Goal: Ask a question

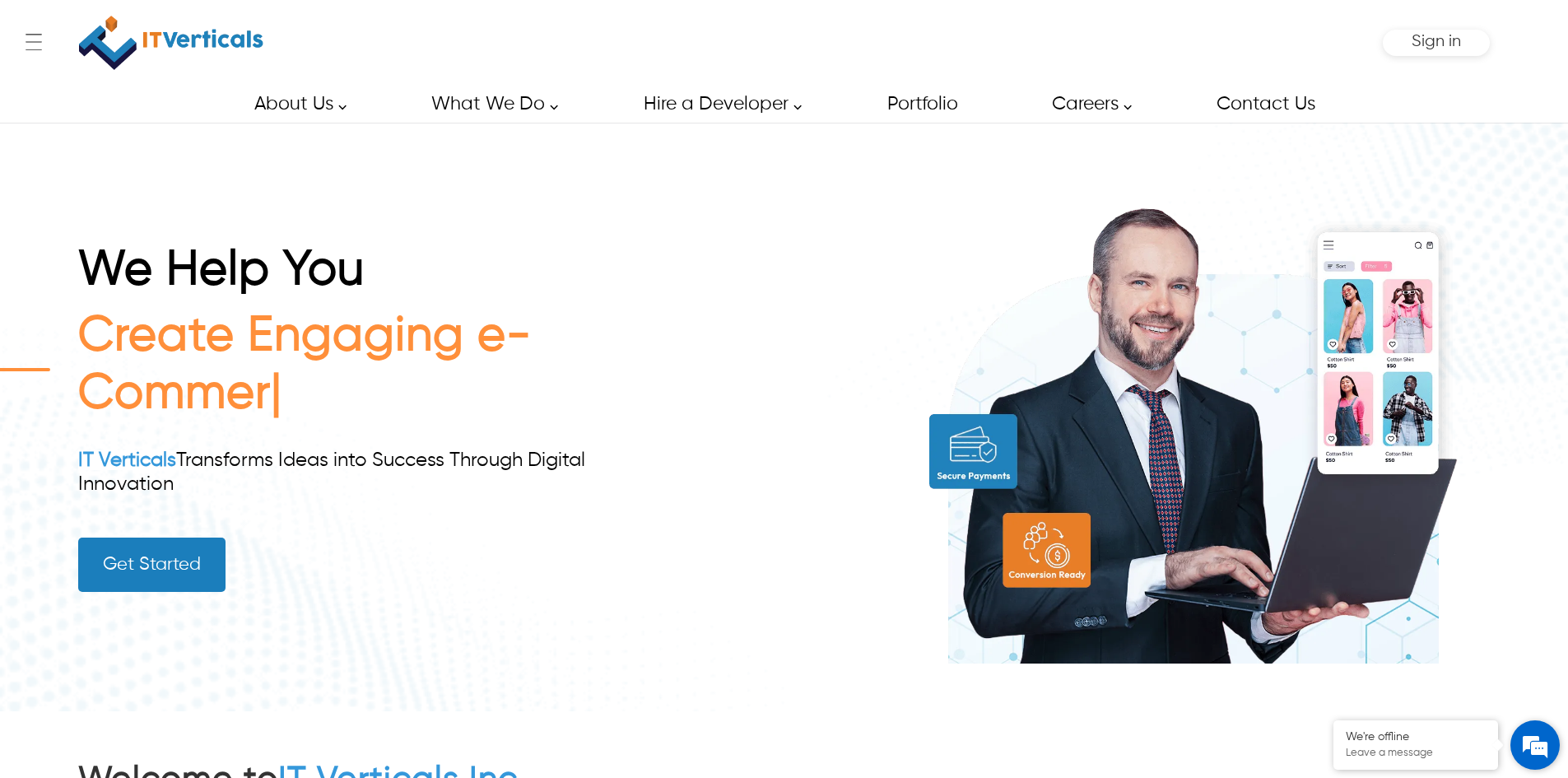
click at [1540, 746] on em at bounding box center [1536, 746] width 45 height 45
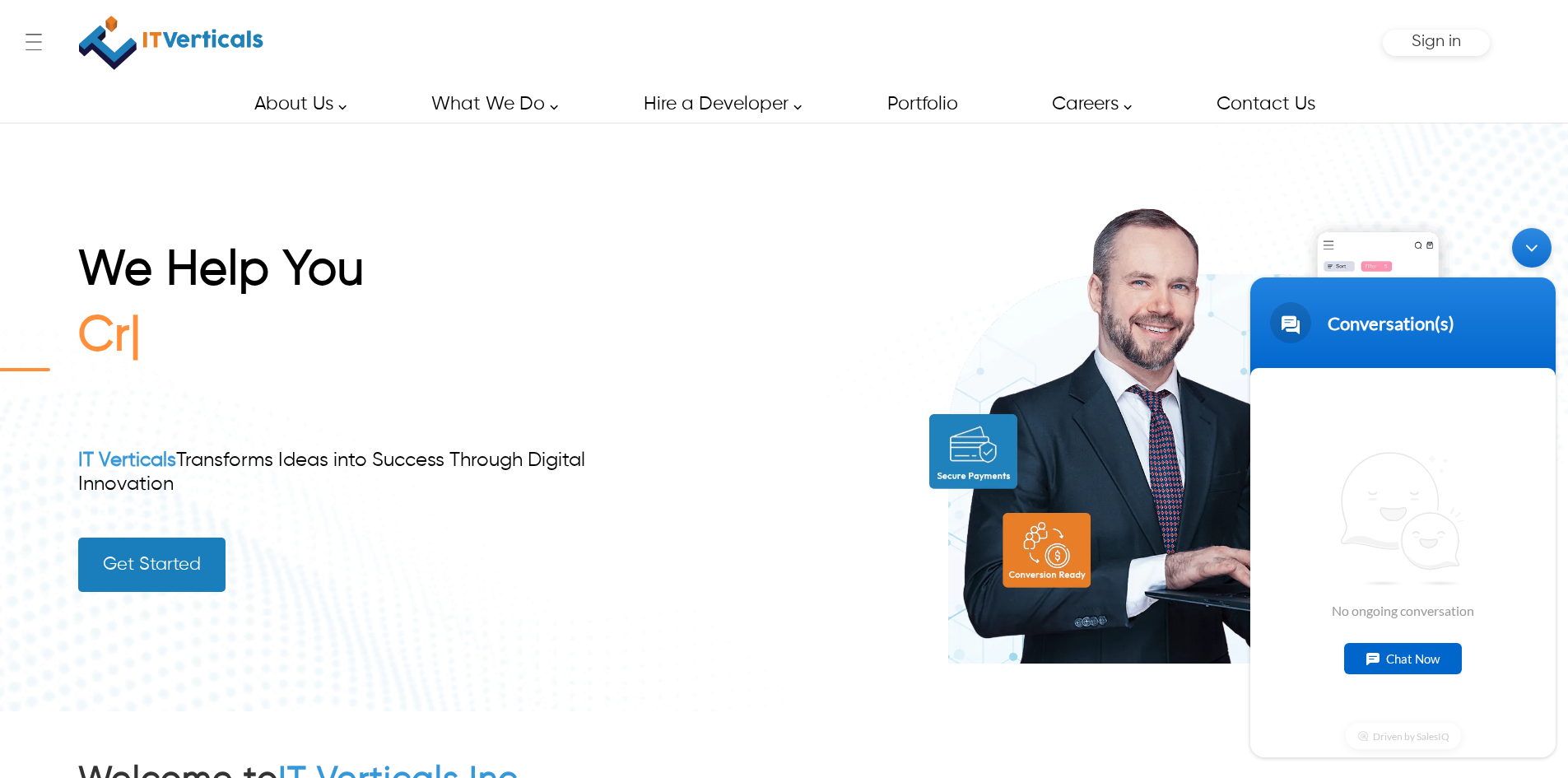
click at [1383, 662] on div "Chat Now" at bounding box center [1403, 659] width 118 height 31
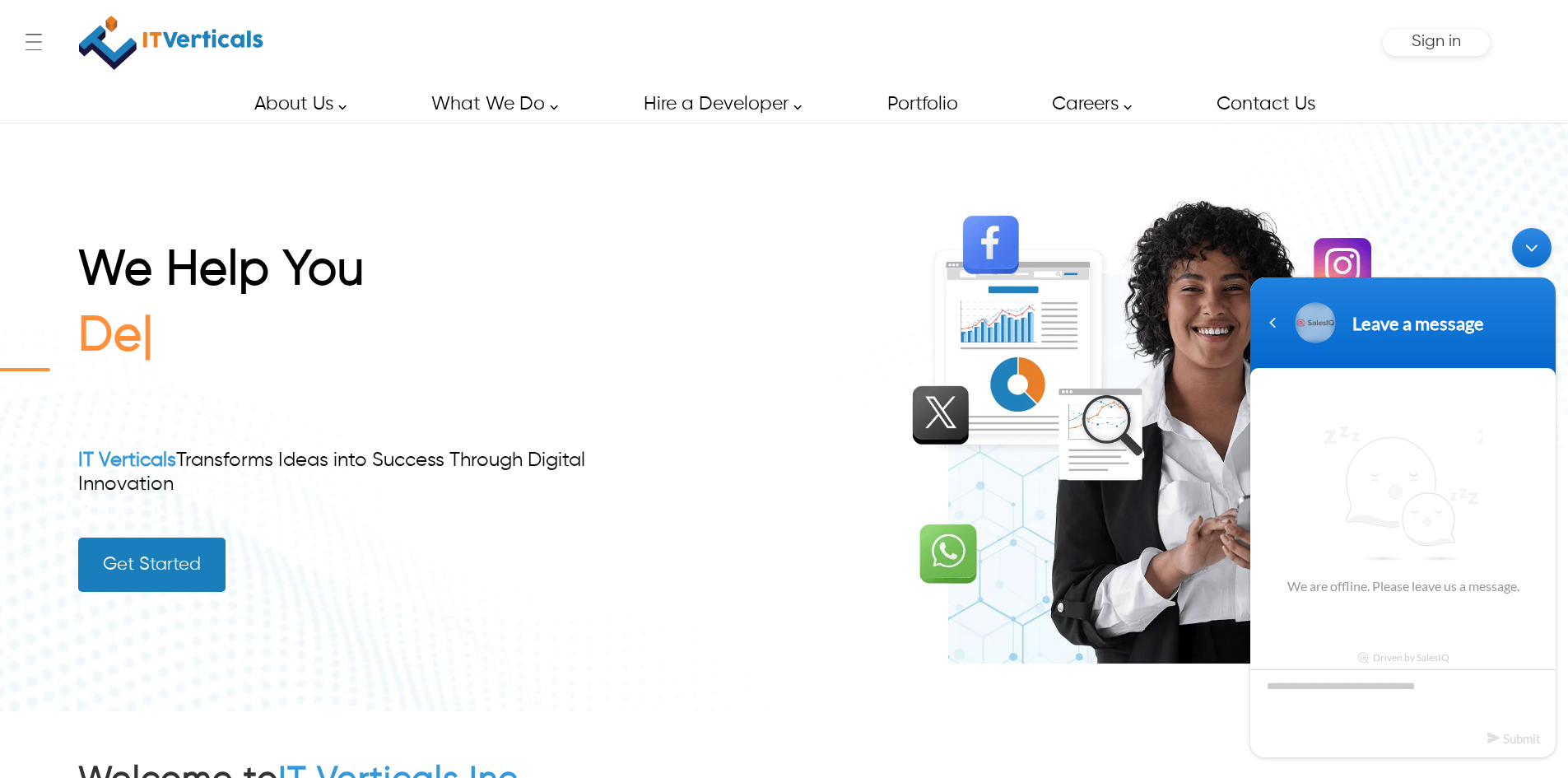
click at [1354, 697] on textarea "Type your message and click 'Submit'" at bounding box center [1403, 698] width 305 height 57
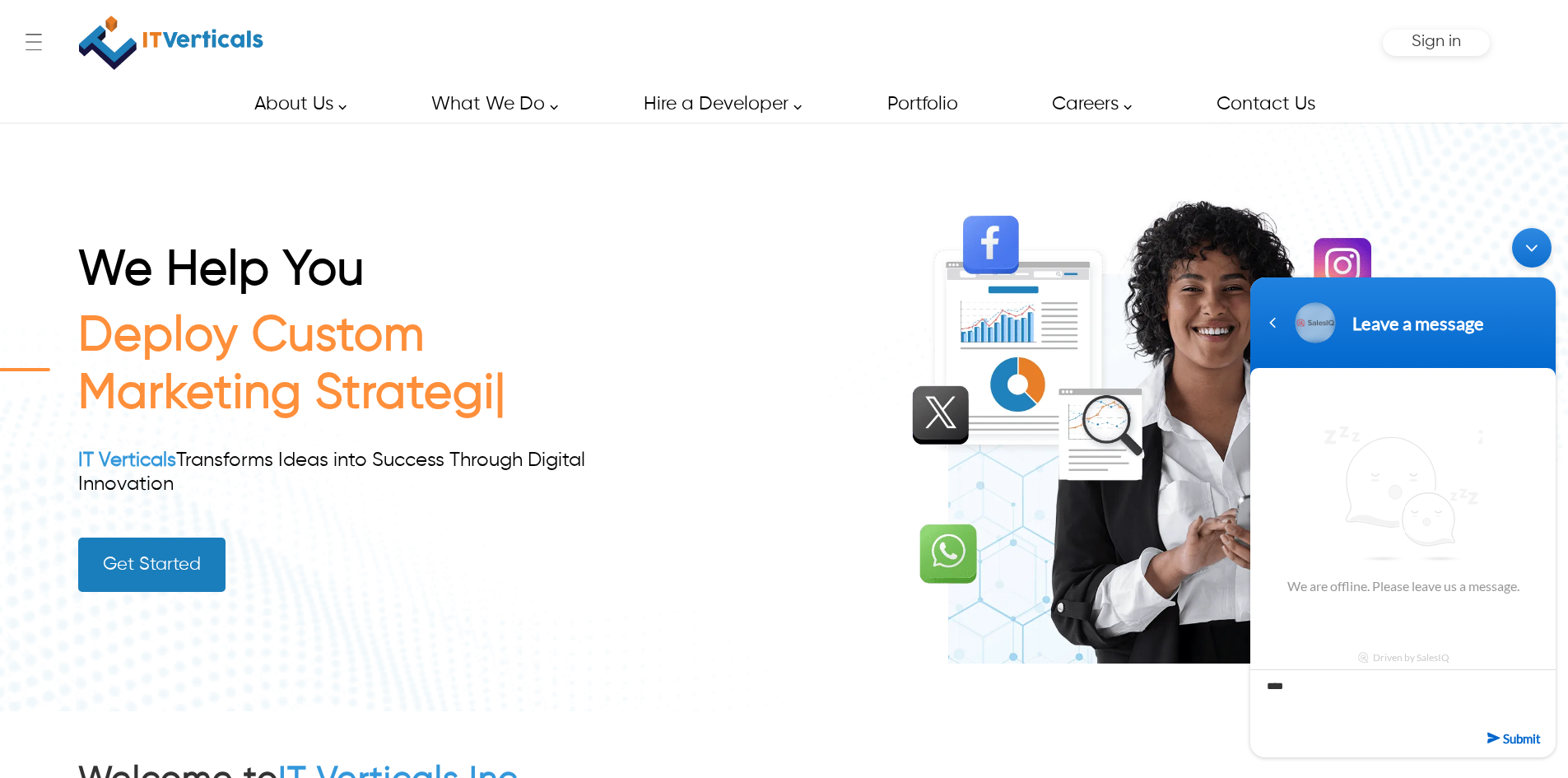
type textarea "*****"
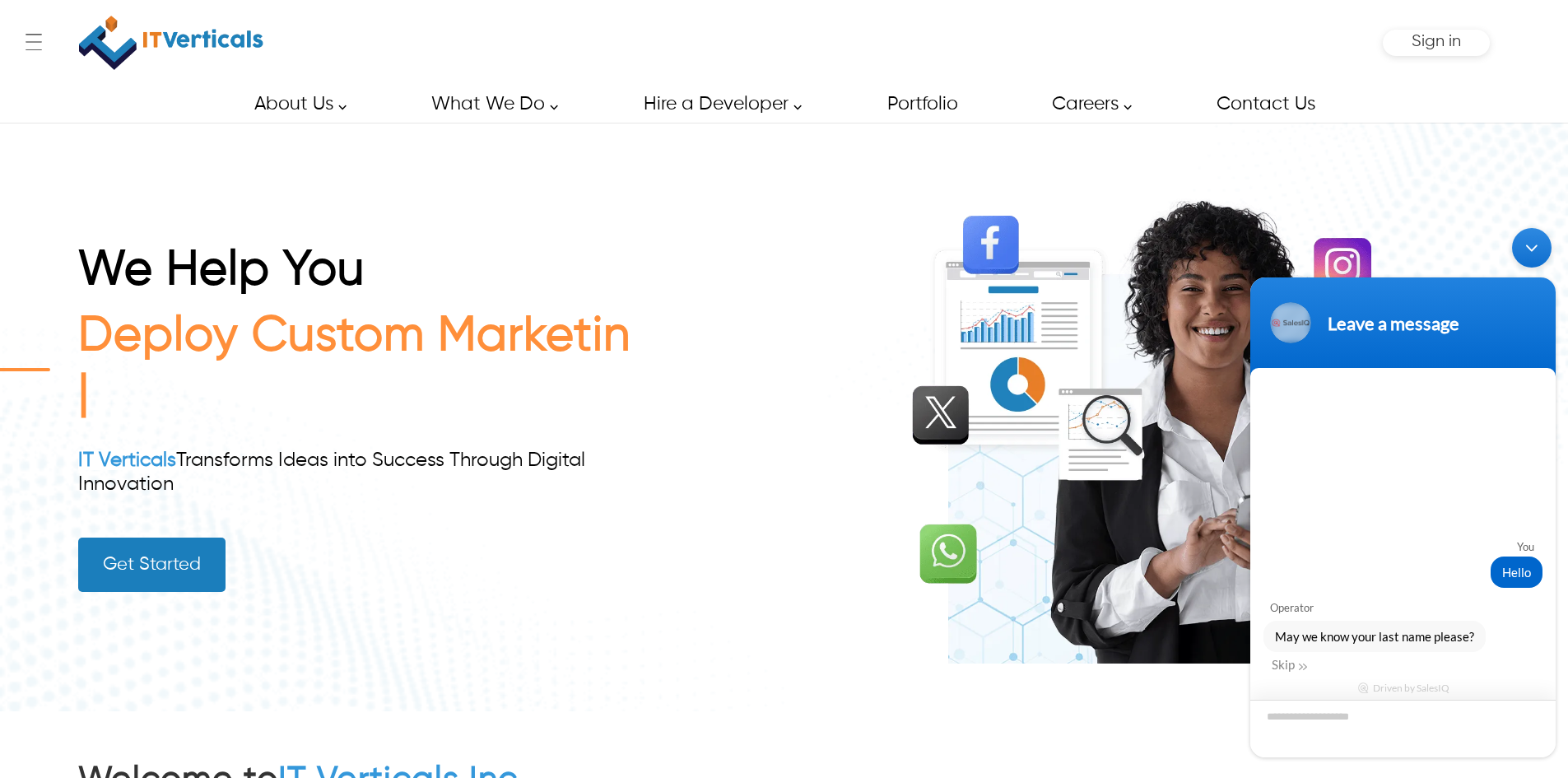
click at [1346, 718] on textarea "Enter your last name" at bounding box center [1403, 729] width 305 height 57
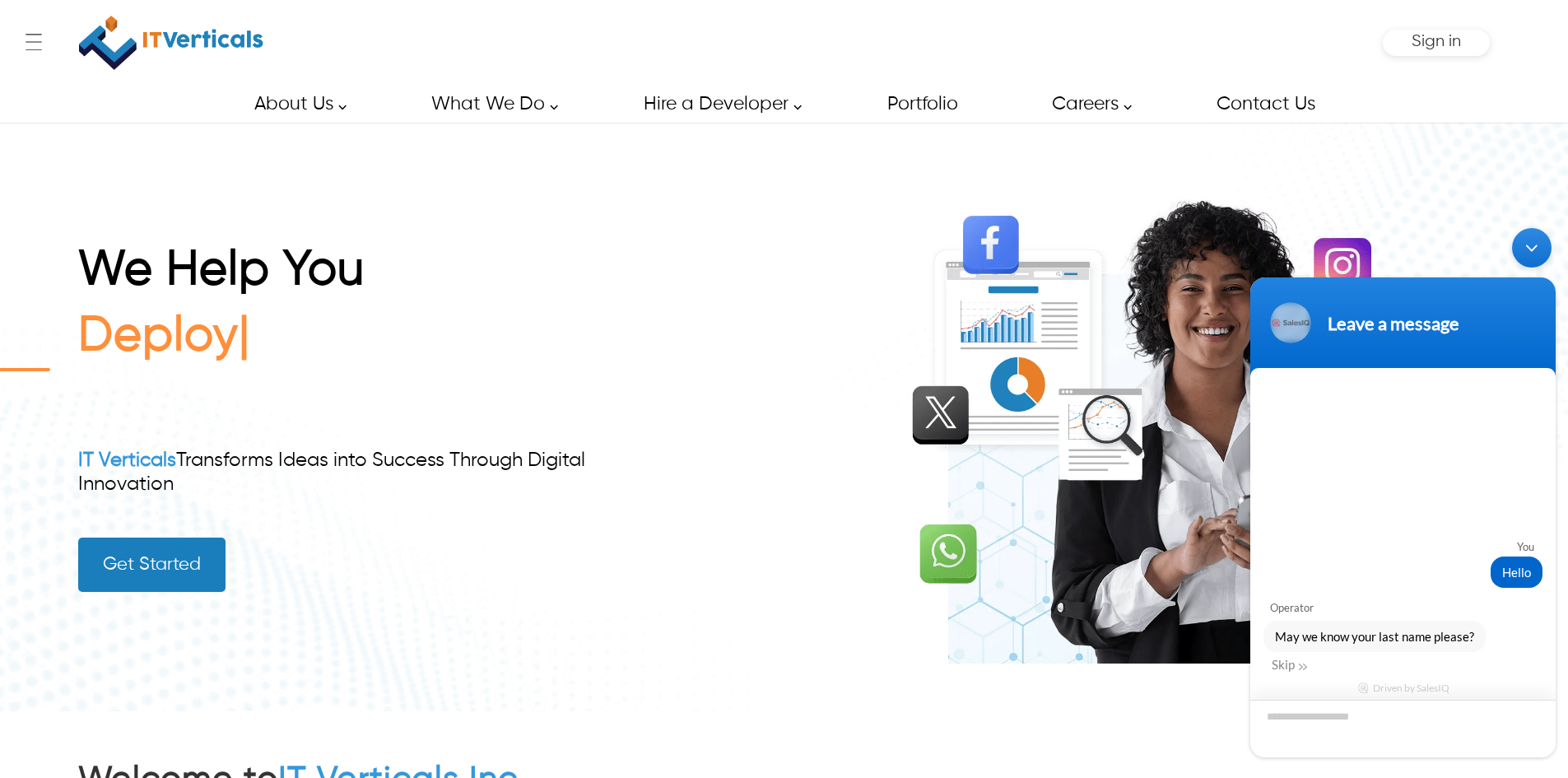
click at [1346, 718] on textarea "Enter your last name" at bounding box center [1403, 729] width 305 height 57
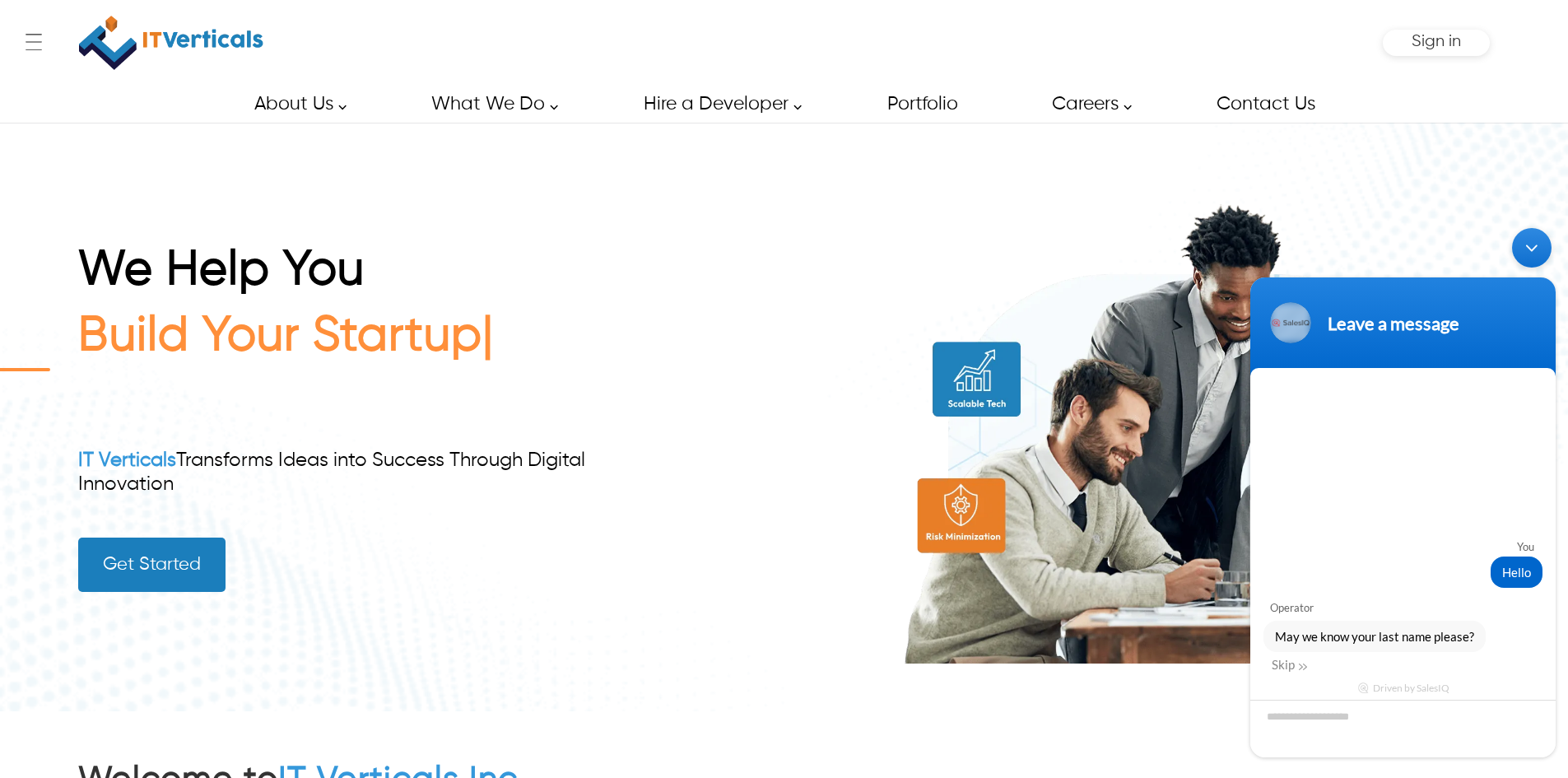
click at [1285, 678] on div "Driven by SalesIQ" at bounding box center [1403, 718] width 305 height 79
click at [1285, 669] on div "Skip" at bounding box center [1289, 664] width 35 height 15
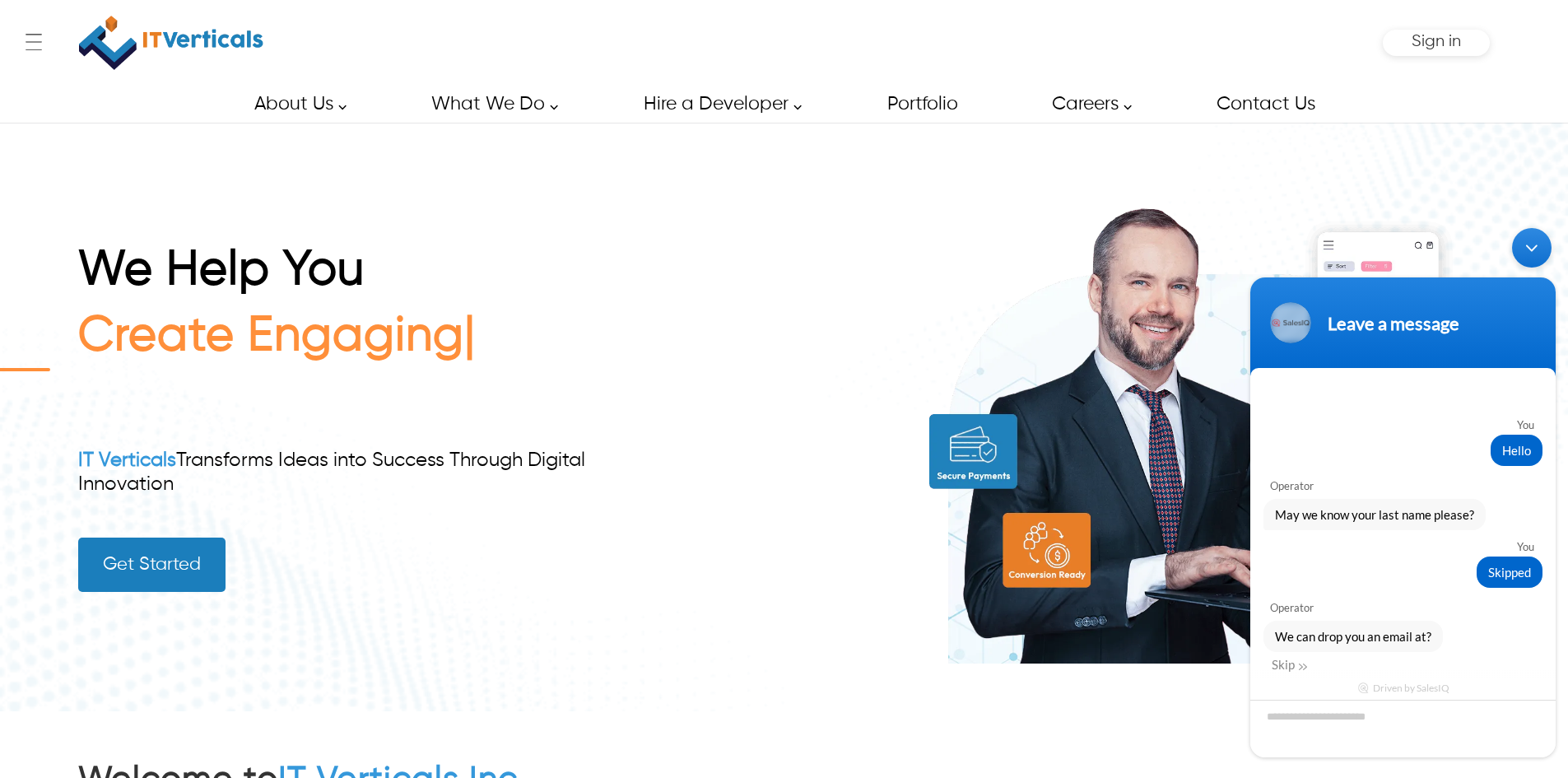
click at [1526, 252] on div "Minimize live chat window" at bounding box center [1532, 248] width 39 height 39
